Goal: Communication & Community: Answer question/provide support

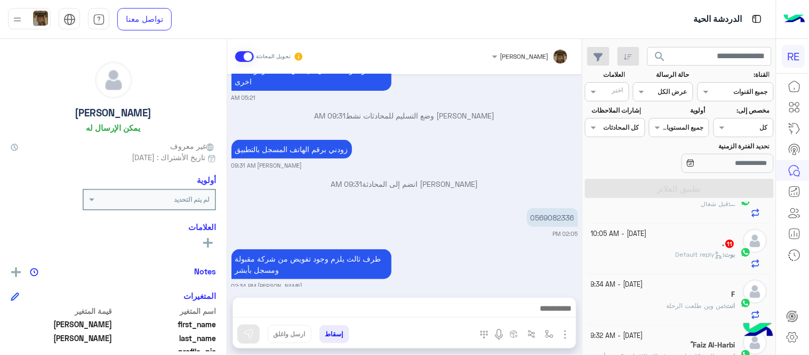
scroll to position [299, 0]
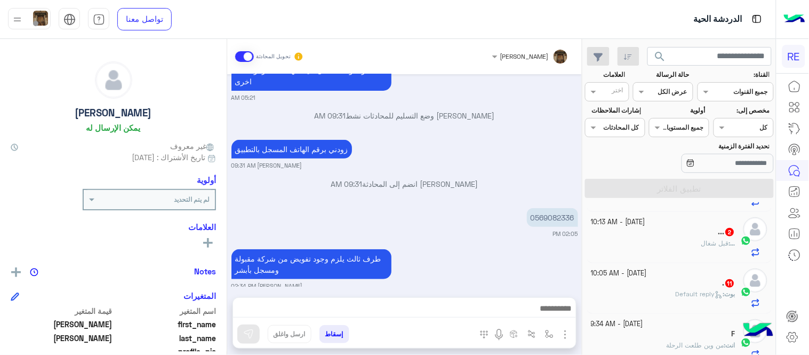
click at [655, 290] on div ". 11" at bounding box center [663, 283] width 145 height 11
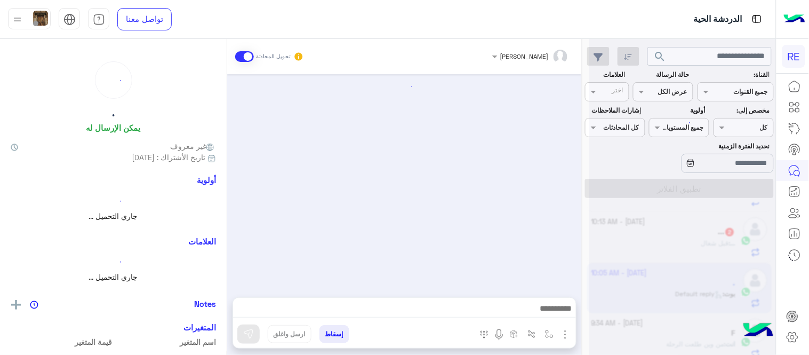
scroll to position [326, 0]
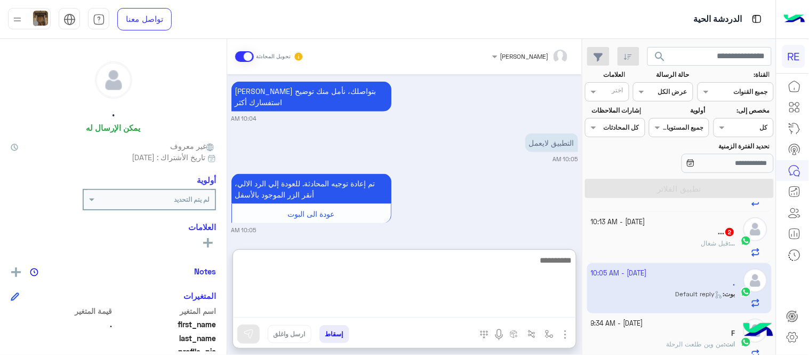
click at [404, 301] on textarea at bounding box center [404, 285] width 343 height 64
type textarea "**********"
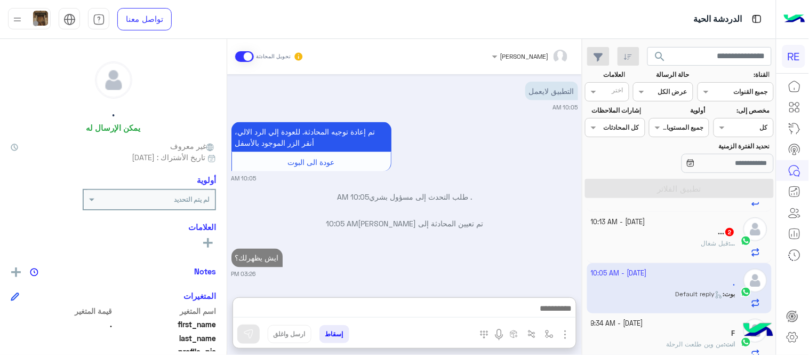
scroll to position [391, 0]
click at [665, 235] on div "... 2" at bounding box center [663, 232] width 145 height 11
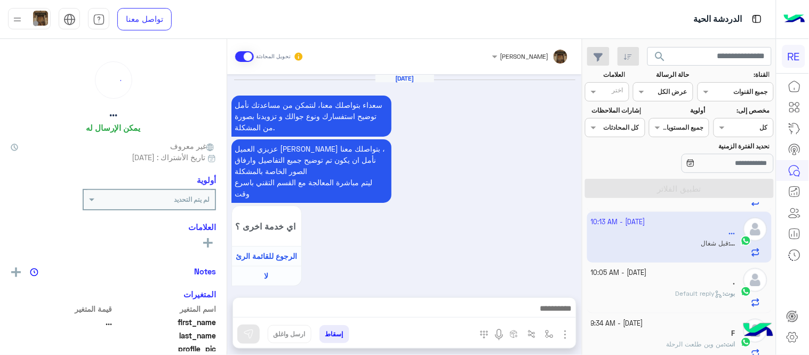
scroll to position [487, 0]
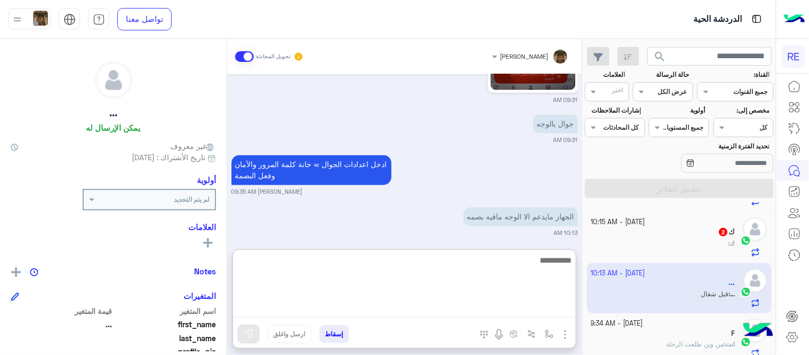
click at [331, 303] on textarea at bounding box center [404, 285] width 343 height 64
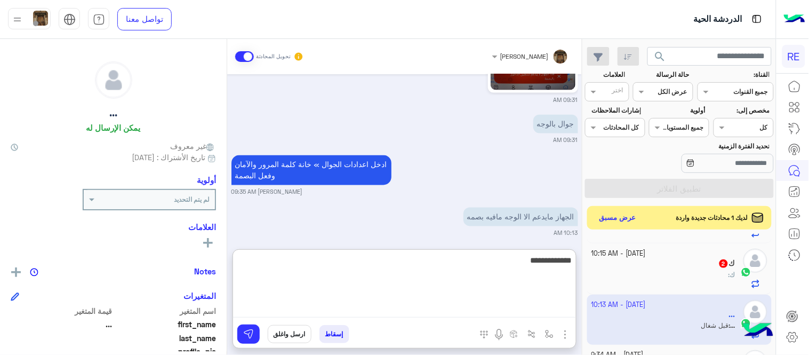
type textarea "**********"
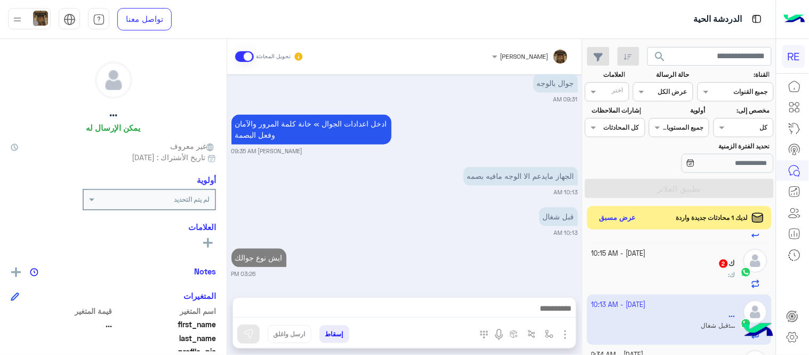
click at [665, 252] on div "[DATE] - 10:15 AM" at bounding box center [663, 254] width 145 height 10
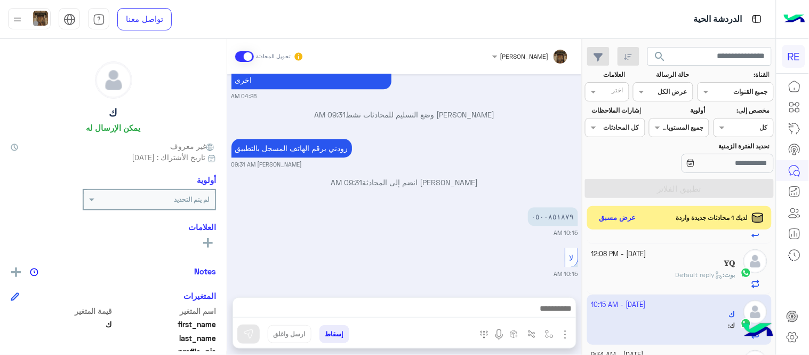
scroll to position [219, 0]
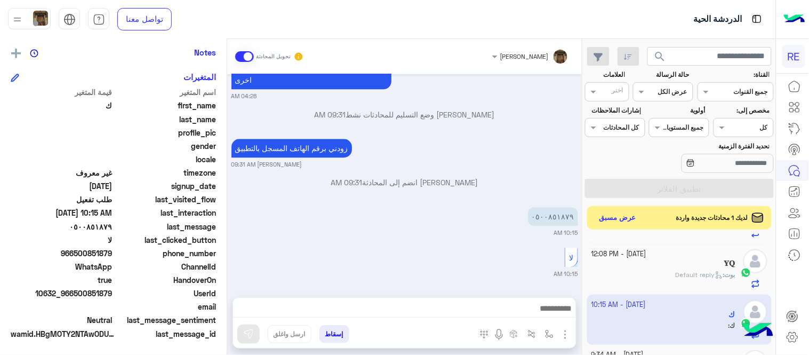
drag, startPoint x: 76, startPoint y: 256, endPoint x: 112, endPoint y: 249, distance: 36.4
click at [112, 249] on span "966500851879" at bounding box center [62, 252] width 102 height 11
copy span "500851879"
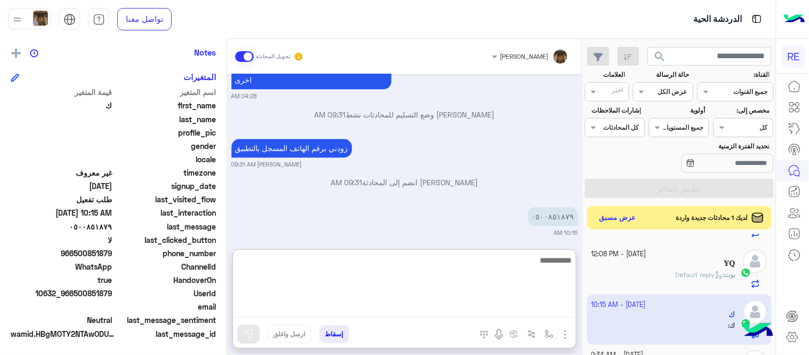
scroll to position [713, 0]
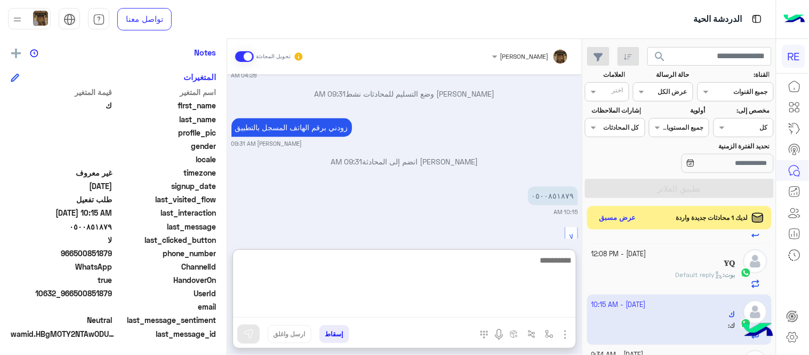
click at [396, 307] on textarea at bounding box center [404, 285] width 343 height 64
type textarea "**********"
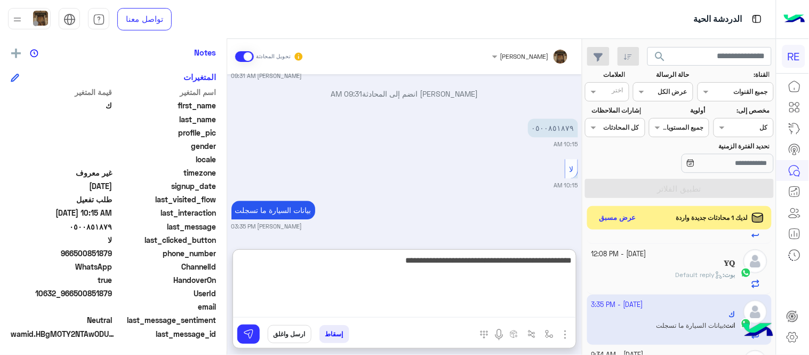
type textarea "**********"
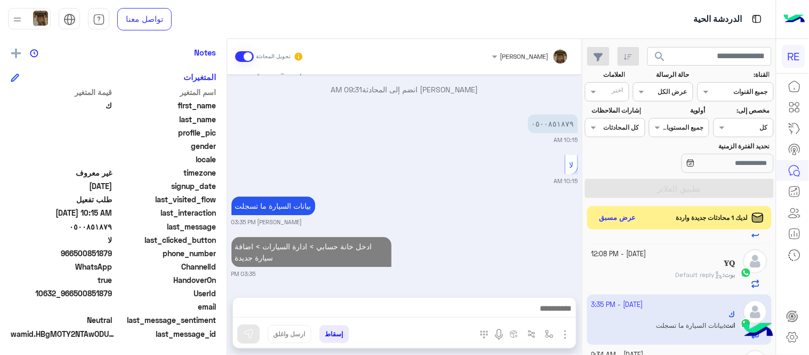
click at [530, 166] on div "[DATE] اختر [DATE] الخدمات التالية: 04:27 AM تفعيل حساب 04:27 AM يمكنك الاطلاع …" at bounding box center [404, 180] width 355 height 212
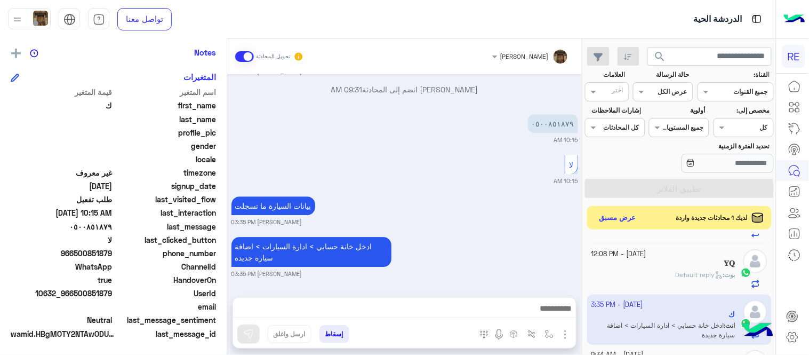
click at [631, 278] on div "[PERSON_NAME] : Default reply" at bounding box center [663, 279] width 145 height 19
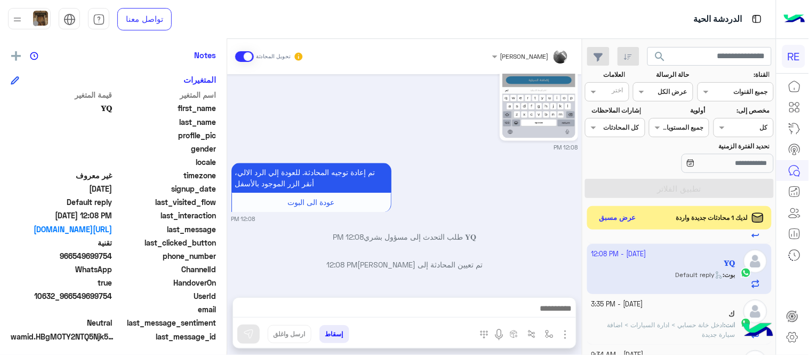
scroll to position [219, 0]
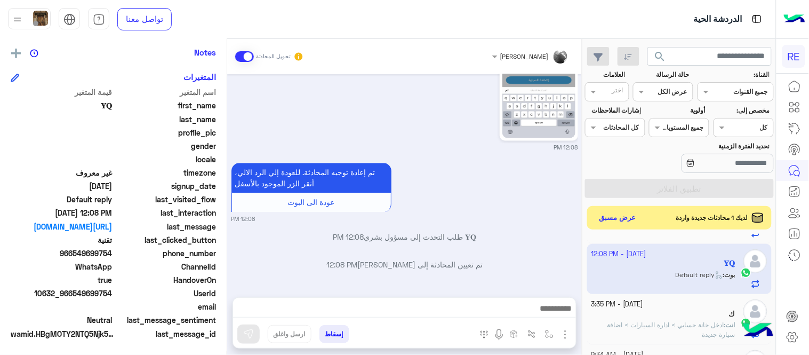
click at [227, 250] on mat-drawer "𝐘𝐐 يمكن الإرسال له غير معروف تاريخ الأشتراك : [DATE] أولوية لم يتم التحديد العل…" at bounding box center [113, 199] width 227 height 320
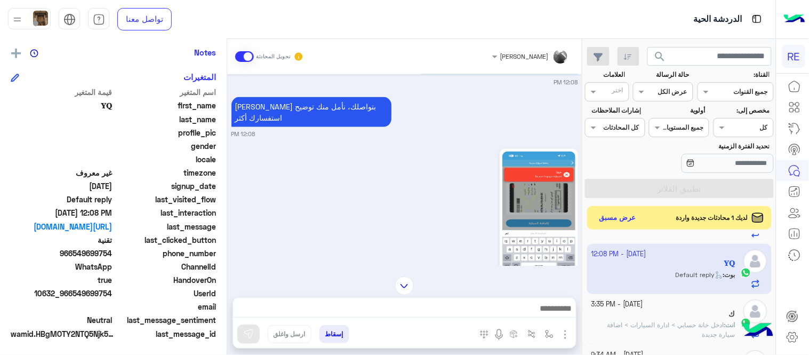
scroll to position [414, 0]
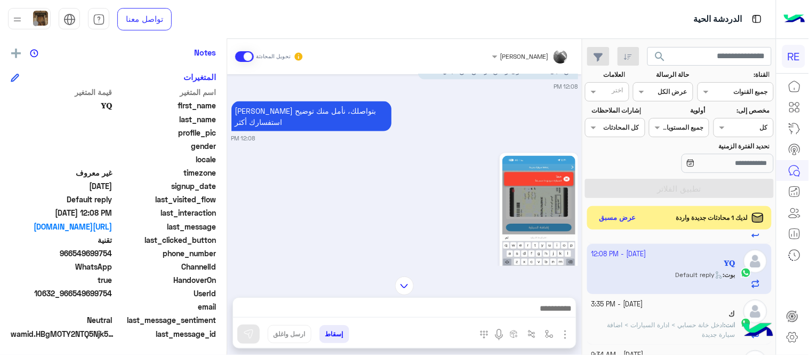
click at [561, 184] on img at bounding box center [538, 221] width 73 height 130
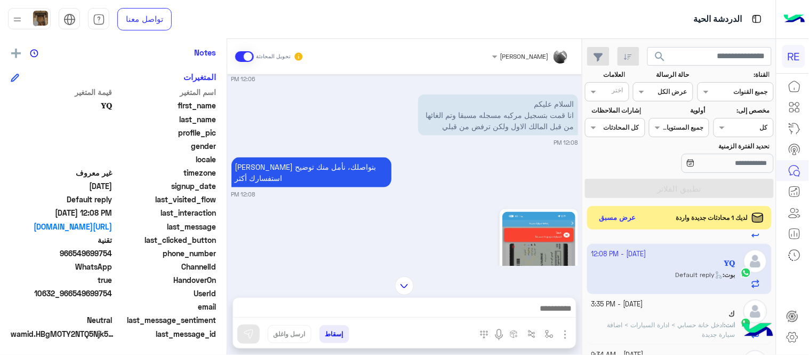
scroll to position [342, 0]
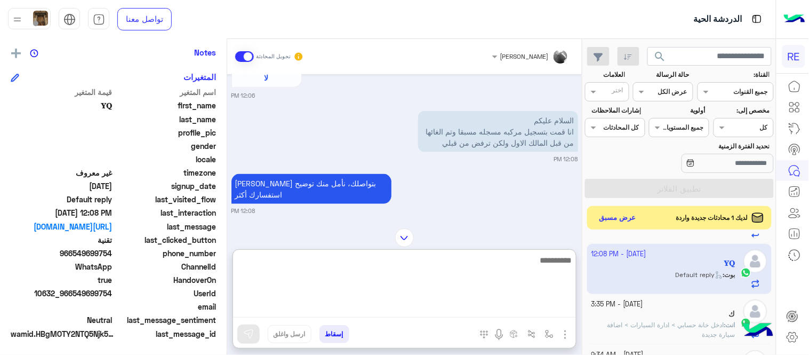
click at [471, 305] on textarea at bounding box center [404, 285] width 343 height 64
type textarea "**********"
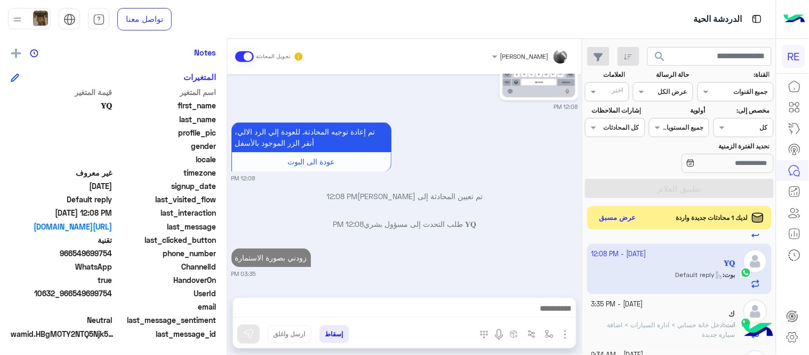
click at [542, 231] on div "[DATE] شكاوى 12:06 PM فضلا اختر نوع الشكوى ماليه تقنية اخرى 12:06 PM تقنية 12:0…" at bounding box center [404, 180] width 355 height 212
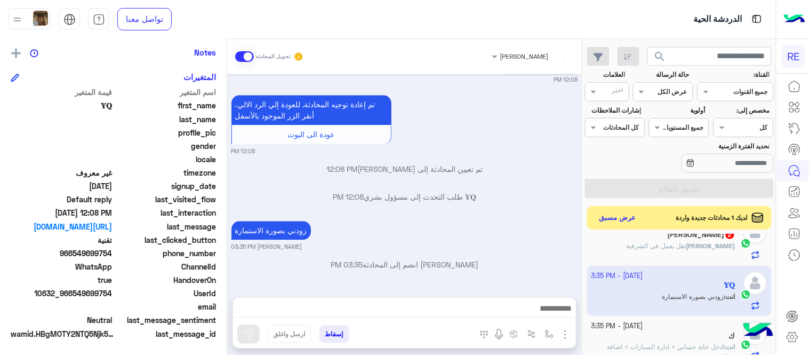
scroll to position [248, 0]
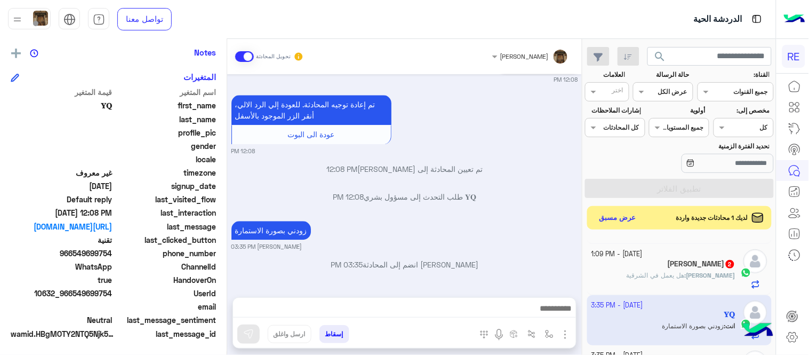
click at [633, 268] on div "Sami 2" at bounding box center [663, 264] width 145 height 11
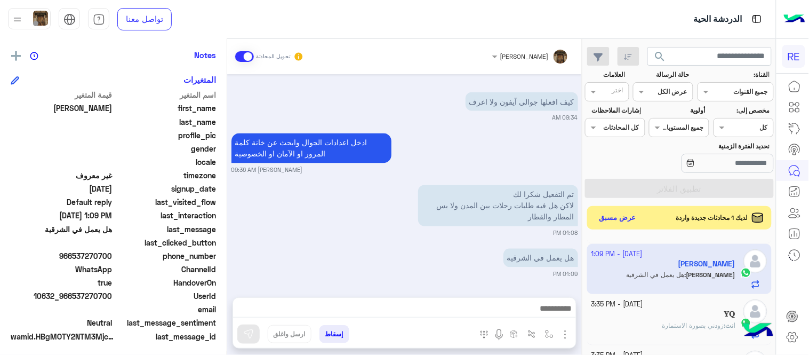
scroll to position [219, 0]
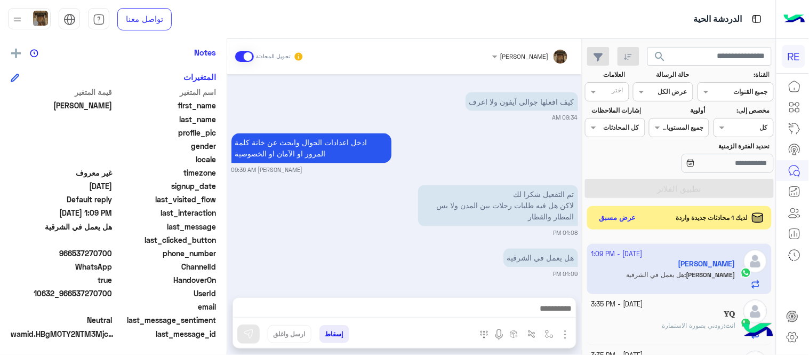
click at [495, 158] on div "ادخل اعدادات الجوال وابحث عن خانة كلمة المرور او الآمان او الخصوصية [PERSON_NAM…" at bounding box center [404, 153] width 347 height 44
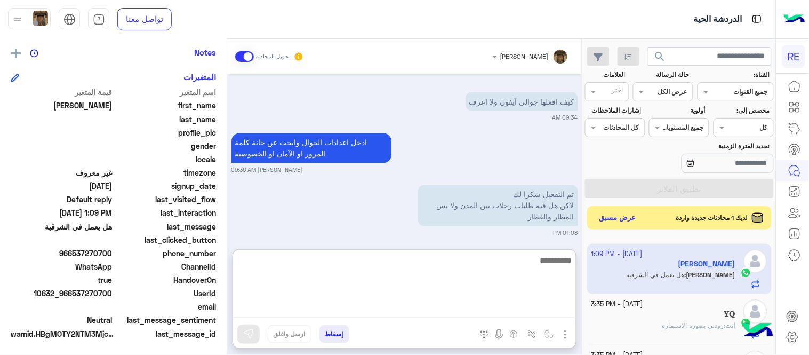
click at [465, 301] on textarea at bounding box center [404, 285] width 343 height 64
type textarea "**********"
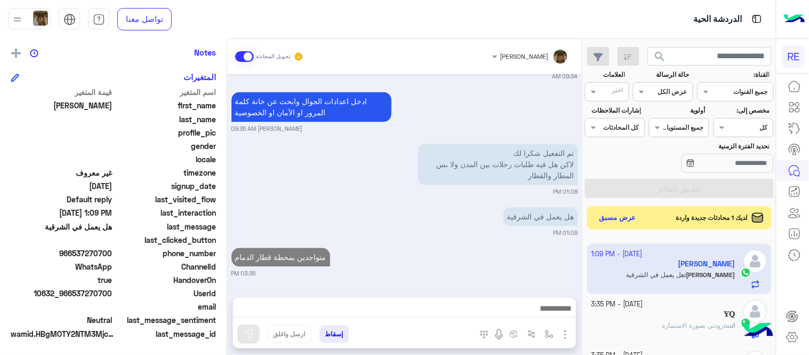
click at [468, 222] on div "[DATE] يجب السماح للتطبيق بالوصول للبصمة و بصمة الوجه الاعدادات التطبيقات تطبيق…" at bounding box center [404, 180] width 355 height 212
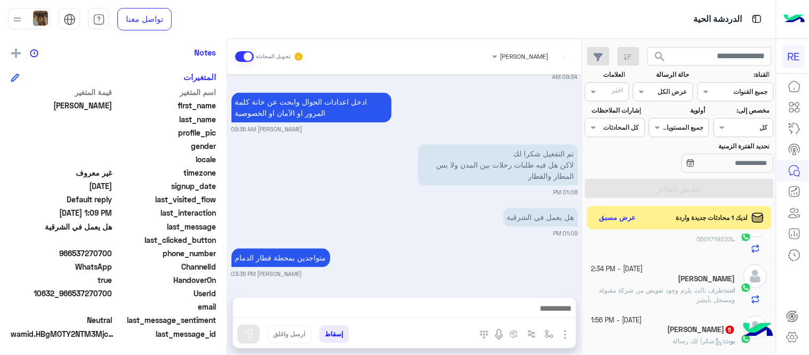
scroll to position [122, 0]
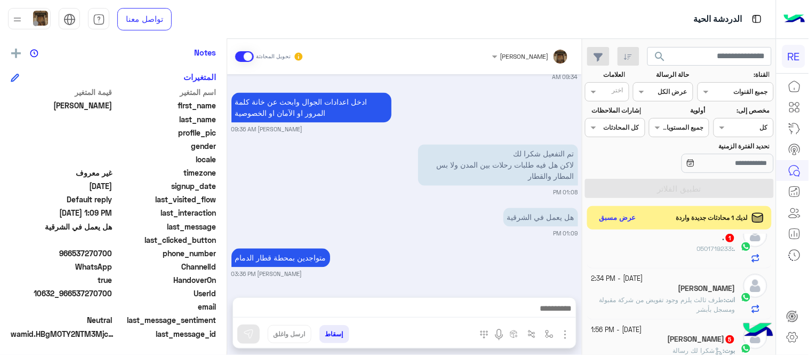
click at [642, 336] on div "[PERSON_NAME] 5" at bounding box center [663, 339] width 145 height 11
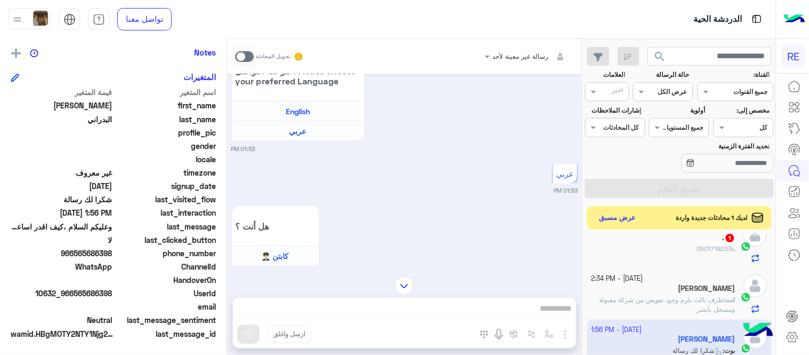
scroll to position [222, 0]
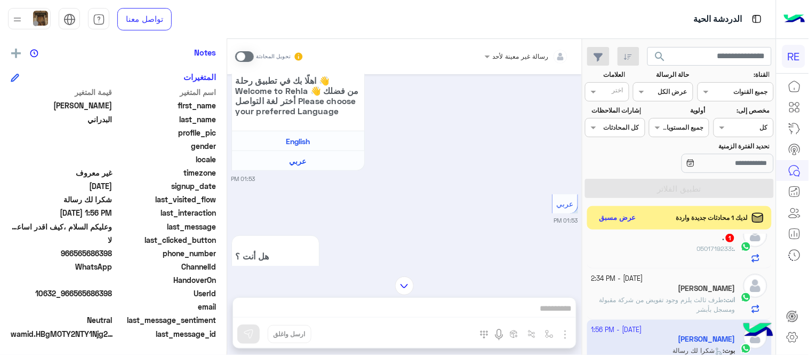
click at [244, 55] on span at bounding box center [244, 56] width 19 height 11
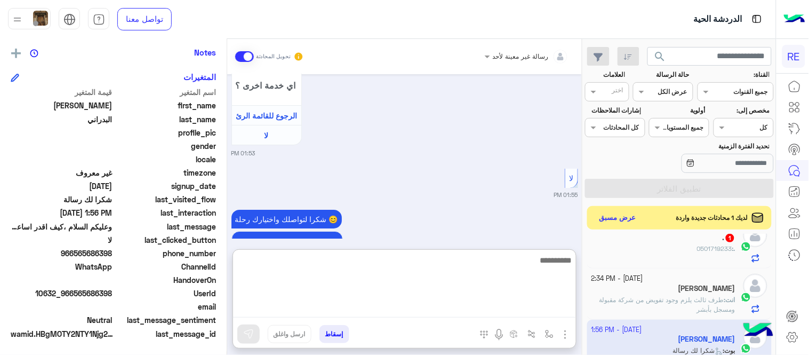
click at [435, 305] on textarea at bounding box center [404, 285] width 343 height 64
type textarea "**********"
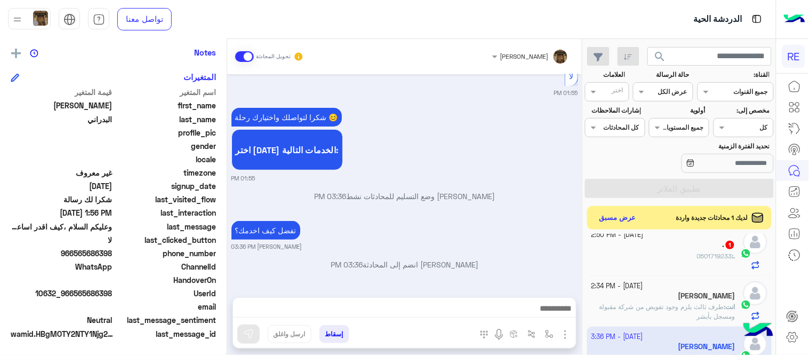
scroll to position [1105, 0]
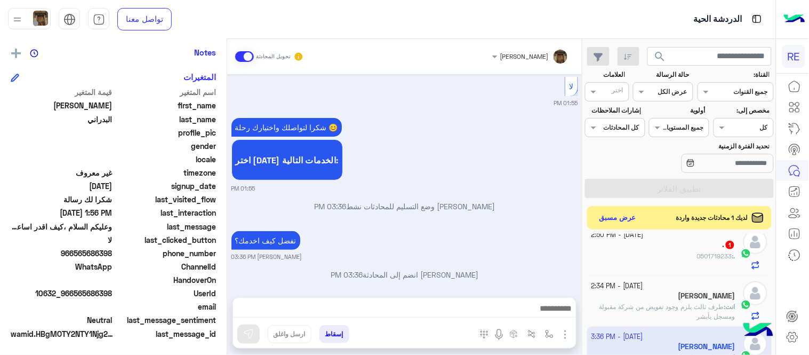
click at [644, 260] on div ". : 0501719233" at bounding box center [663, 260] width 145 height 19
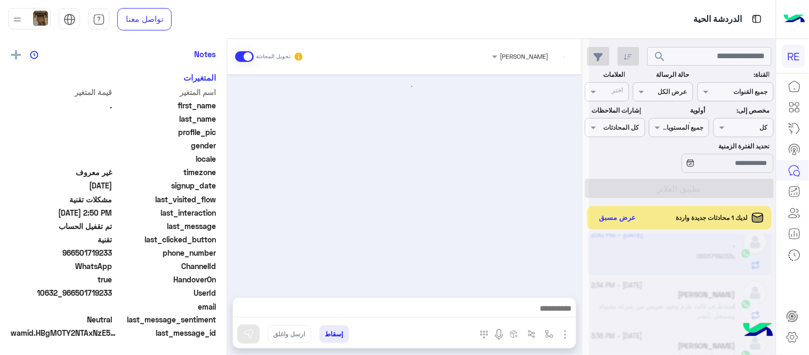
scroll to position [178, 0]
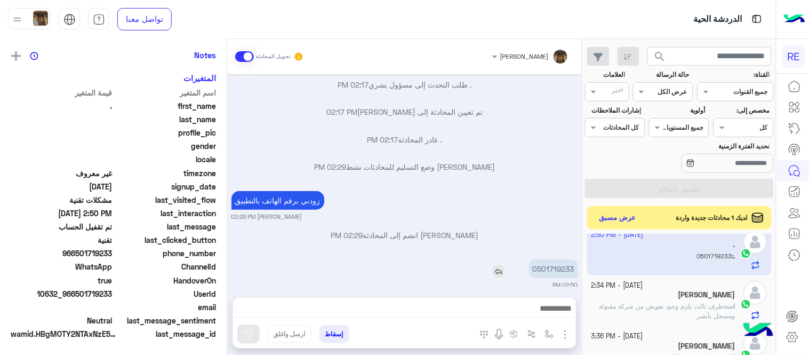
click at [551, 263] on p "0501719233" at bounding box center [553, 268] width 49 height 19
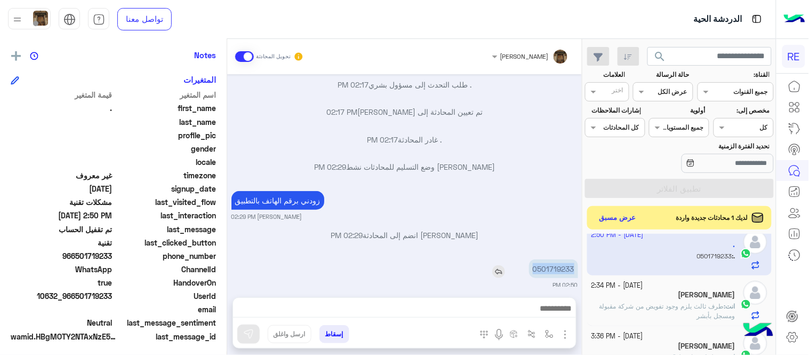
scroll to position [219, 0]
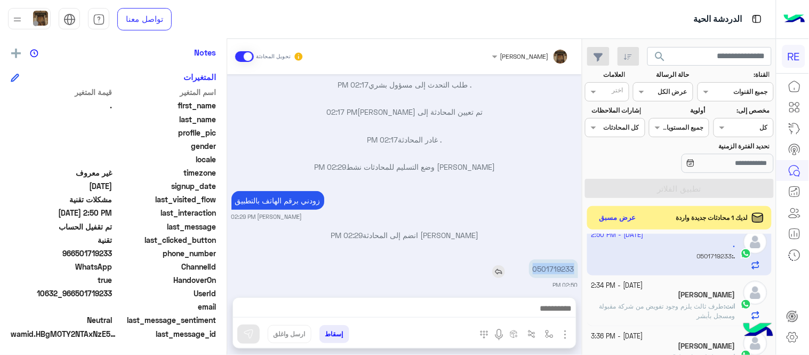
copy p "0501719233"
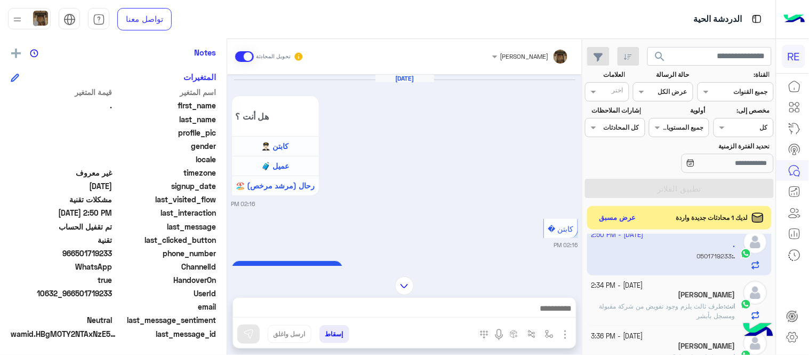
scroll to position [825, 0]
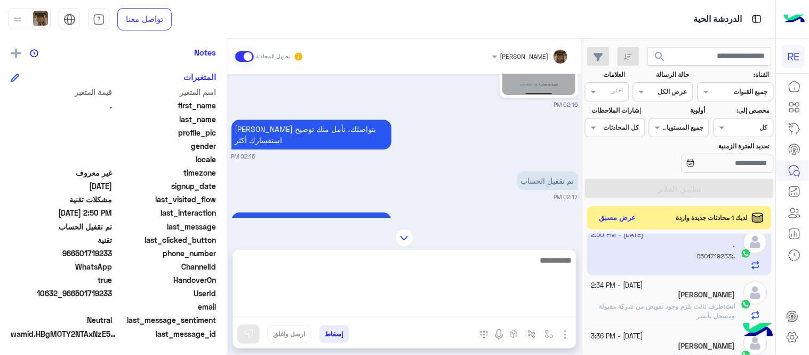
click at [541, 308] on textarea at bounding box center [404, 285] width 343 height 64
type textarea "**********"
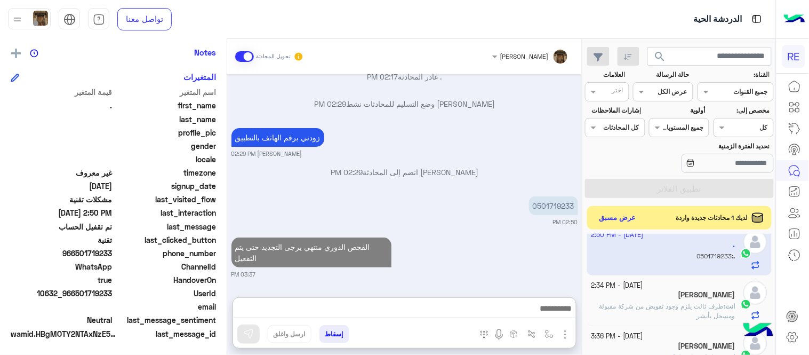
click at [535, 211] on div "[DATE] هل أنت ؟ كابتن 👨🏻‍✈️ عميل 🧳 رحال (مرشد مرخص) 🏖️ 02:16 PM كابتن � 02:16 P…" at bounding box center [404, 180] width 355 height 212
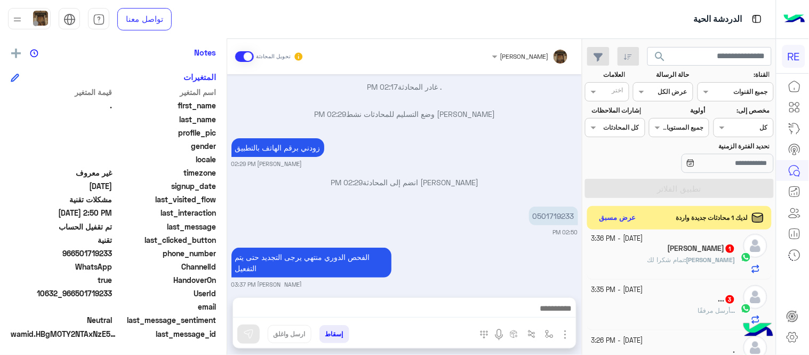
scroll to position [0, 0]
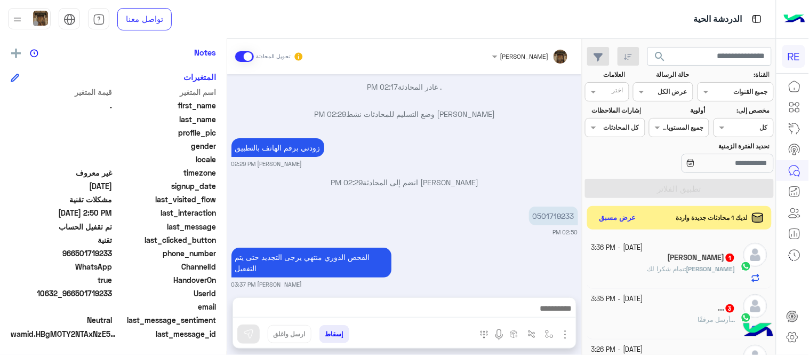
click at [648, 256] on div "Sami 1" at bounding box center [663, 258] width 145 height 11
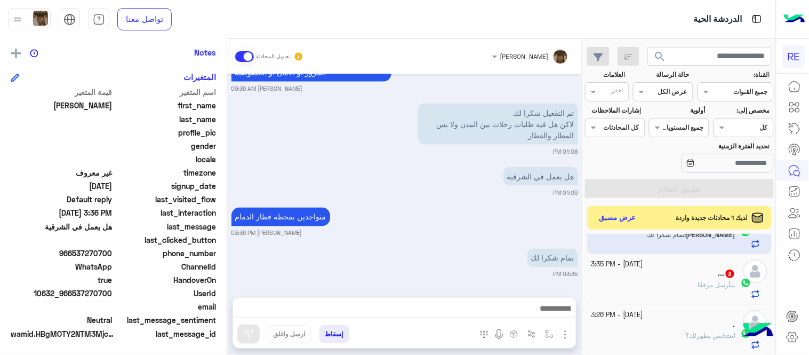
scroll to position [68, 0]
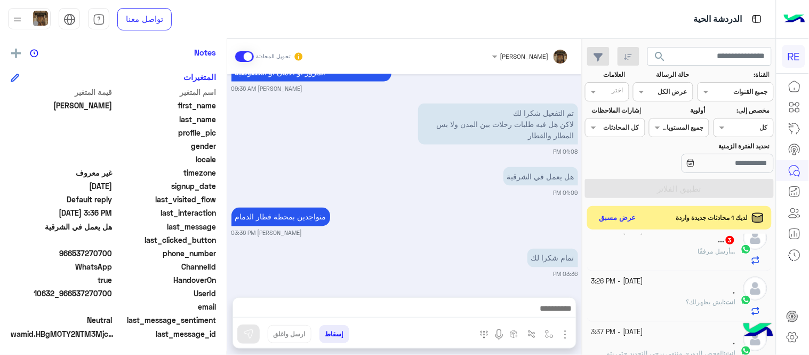
click at [639, 246] on div "... أرسل مرفقًا" at bounding box center [663, 255] width 145 height 19
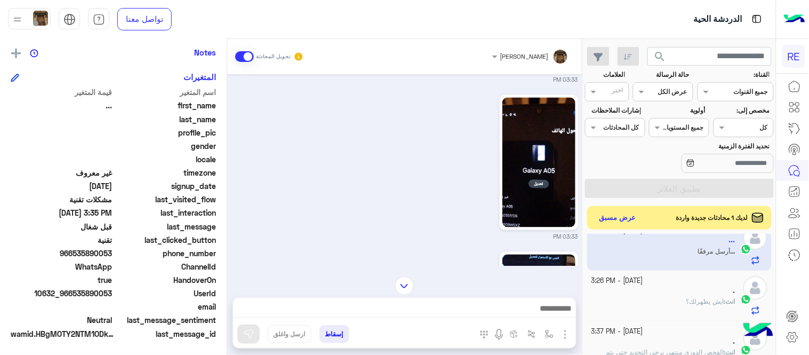
scroll to position [599, 0]
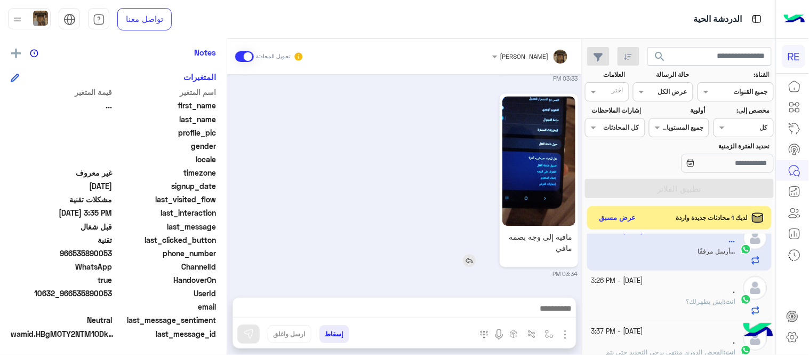
click at [547, 161] on img at bounding box center [538, 161] width 73 height 130
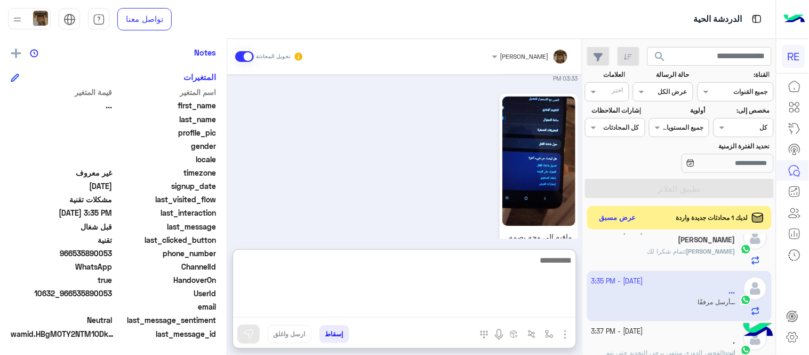
click at [457, 310] on textarea at bounding box center [404, 285] width 343 height 64
type textarea "**********"
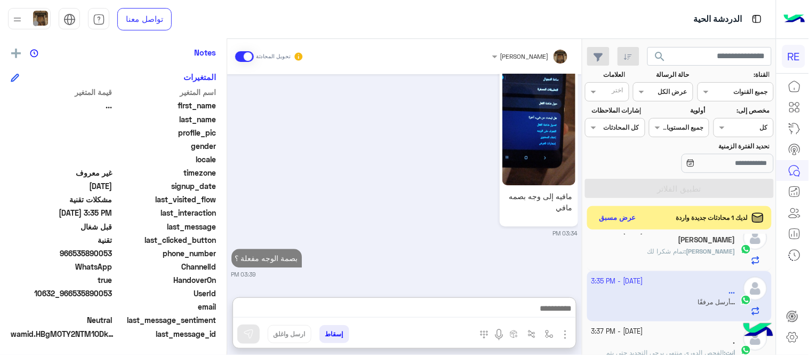
click at [419, 219] on div "[DATE] [PERSON_NAME] انضم إلى المحادثة 09:31 AM 09:31 AM جوال بالوجه 09:31 AM ا…" at bounding box center [404, 180] width 355 height 212
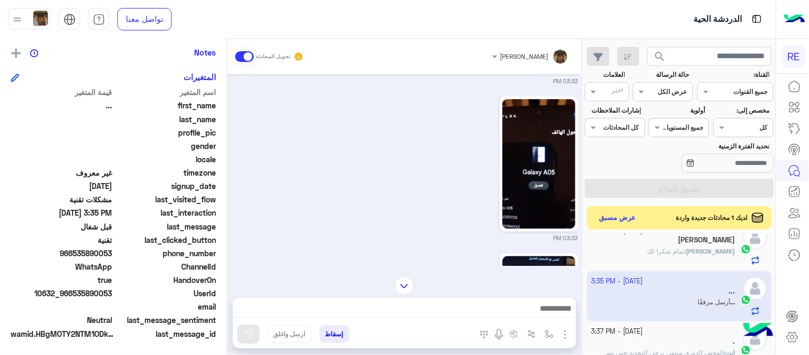
scroll to position [640, 0]
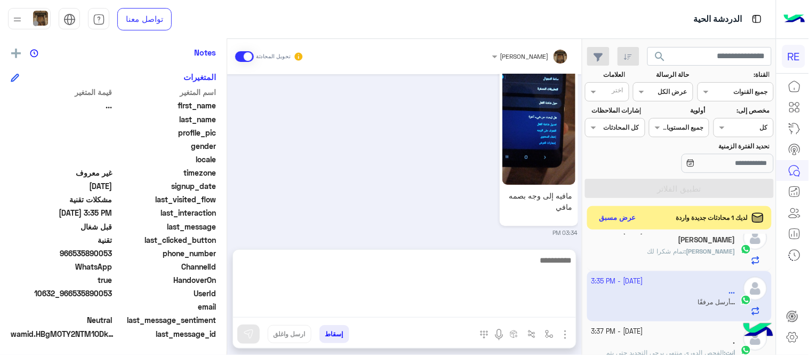
click at [353, 301] on textarea at bounding box center [404, 285] width 343 height 64
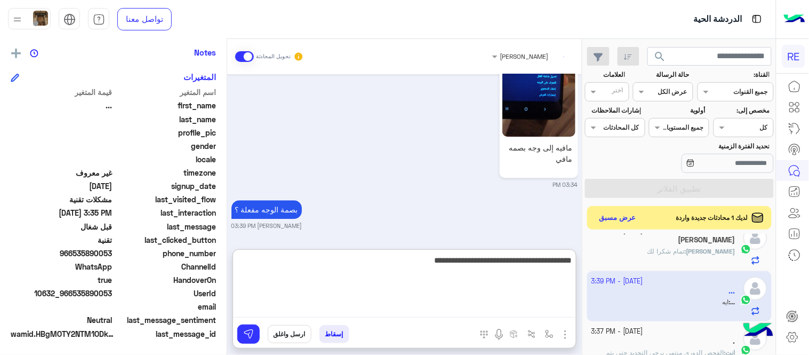
scroll to position [728, 0]
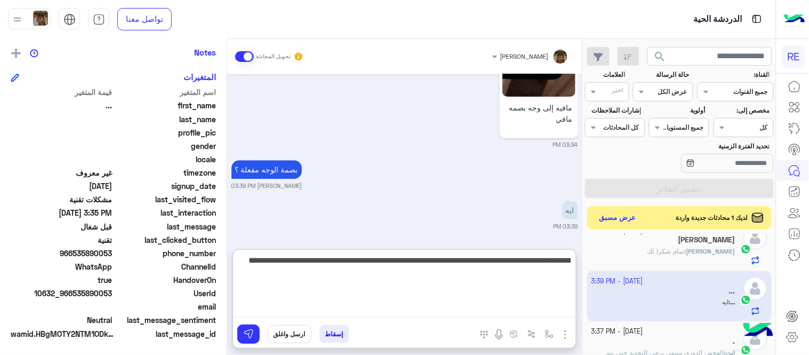
type textarea "**********"
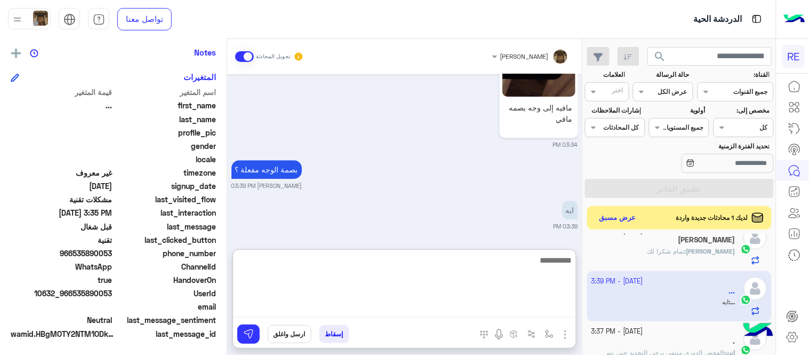
scroll to position [791, 0]
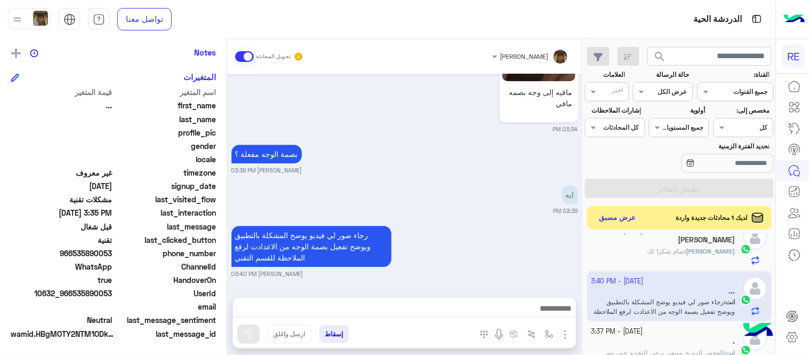
click at [449, 172] on div "[DATE] [PERSON_NAME] انضم إلى المحادثة 09:31 AM 09:31 AM جوال بالوجه 09:31 AM ا…" at bounding box center [404, 180] width 355 height 212
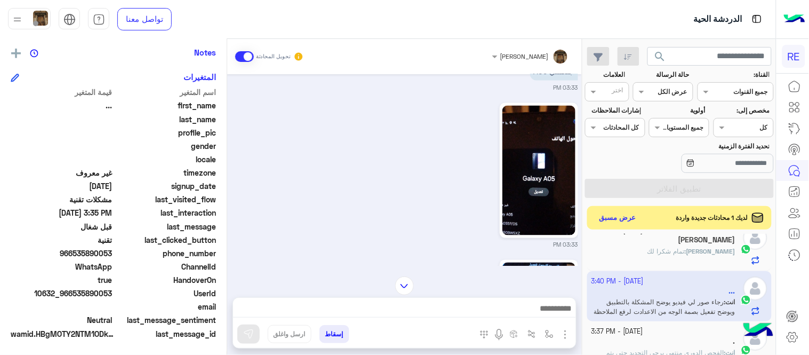
scroll to position [347, 0]
